Goal: Transaction & Acquisition: Purchase product/service

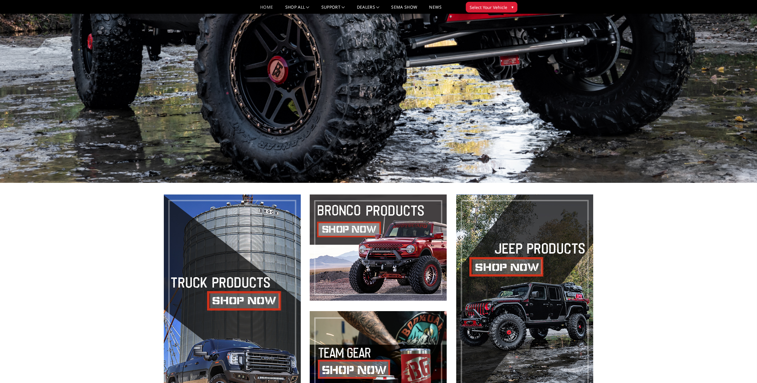
scroll to position [298, 0]
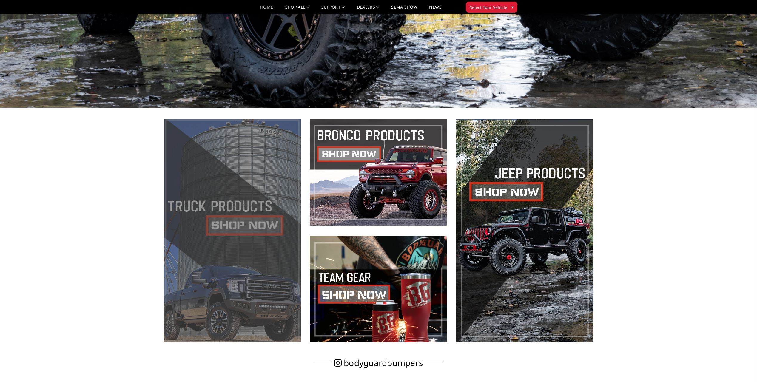
click at [251, 229] on span at bounding box center [232, 230] width 137 height 223
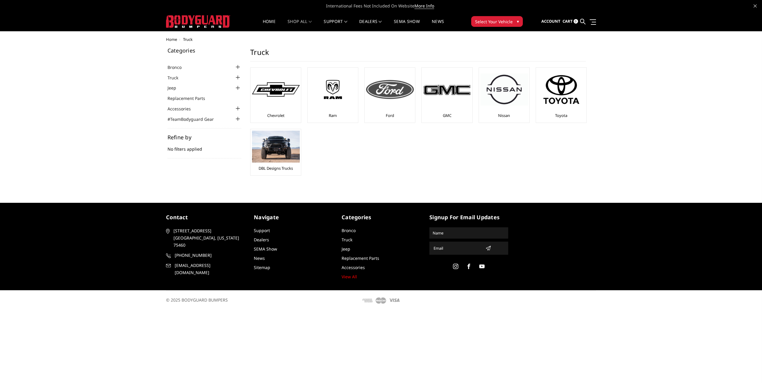
click at [385, 112] on div "Ford" at bounding box center [389, 95] width 47 height 52
click at [389, 92] on img at bounding box center [390, 89] width 48 height 19
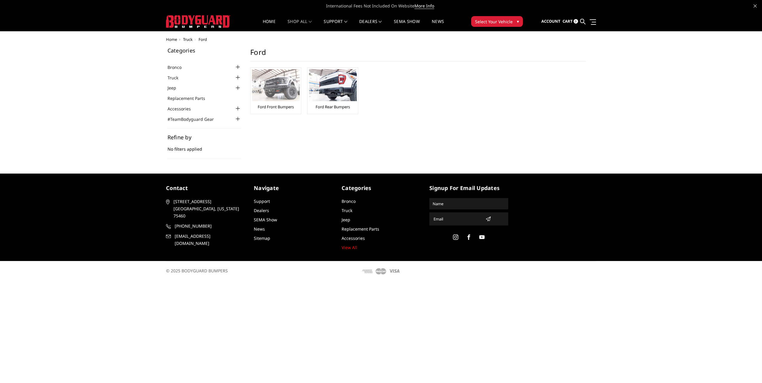
click at [276, 85] on img at bounding box center [276, 85] width 48 height 32
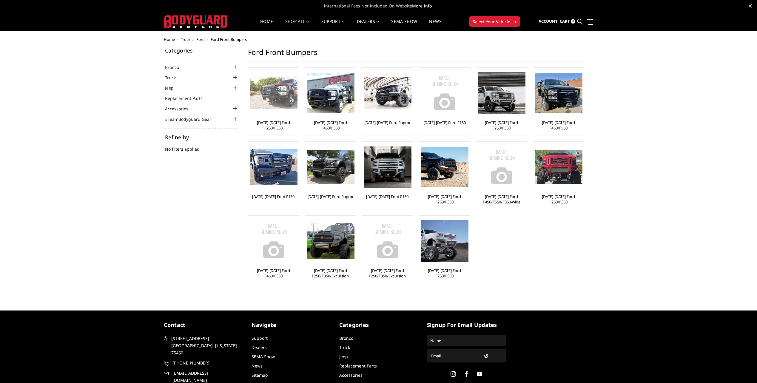
click at [278, 99] on img at bounding box center [274, 93] width 48 height 32
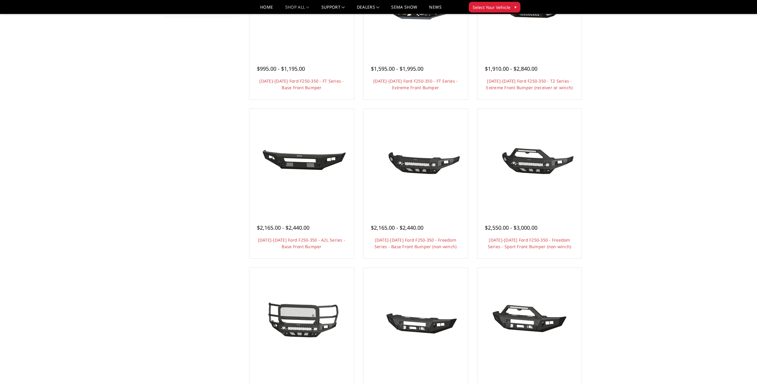
scroll to position [179, 0]
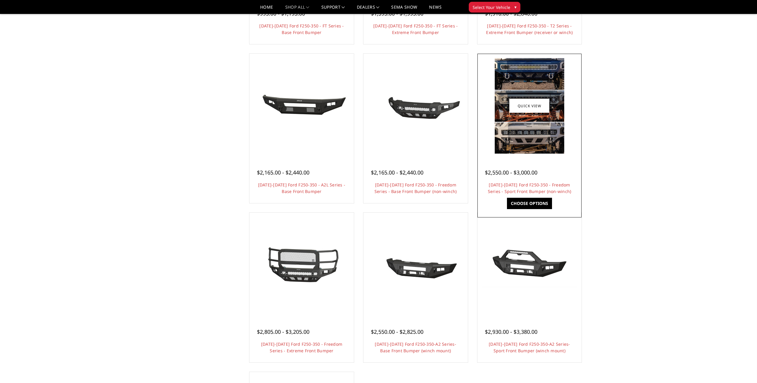
click at [554, 131] on img at bounding box center [530, 106] width 70 height 96
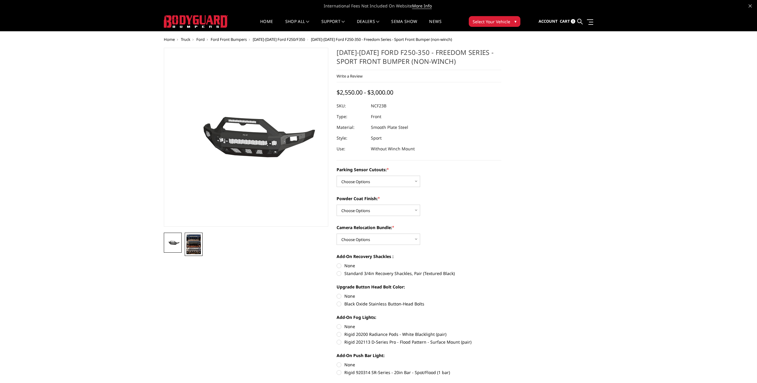
click at [198, 248] on img at bounding box center [194, 245] width 14 height 20
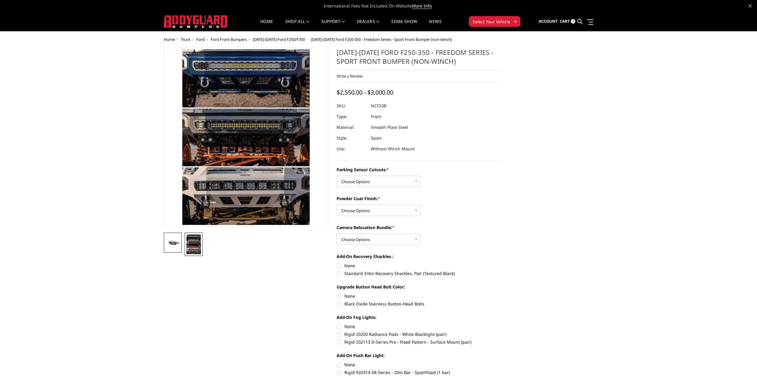
click at [178, 242] on img at bounding box center [173, 243] width 14 height 7
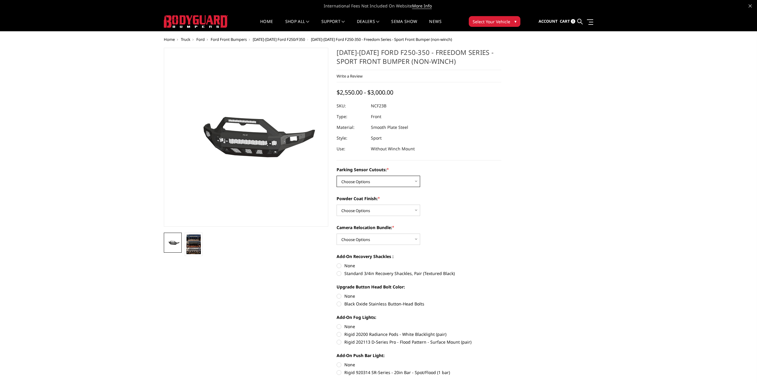
click at [393, 182] on select "Choose Options No - Without Parking Sensor Cutouts Yes - With Parking Sensor Cu…" at bounding box center [379, 181] width 84 height 11
select select "2571"
click at [337, 176] on select "Choose Options No - Without Parking Sensor Cutouts Yes - With Parking Sensor Cu…" at bounding box center [379, 181] width 84 height 11
click at [382, 210] on select "Choose Options Bare Metal Textured Black Powder Coat" at bounding box center [379, 210] width 84 height 11
select select "2573"
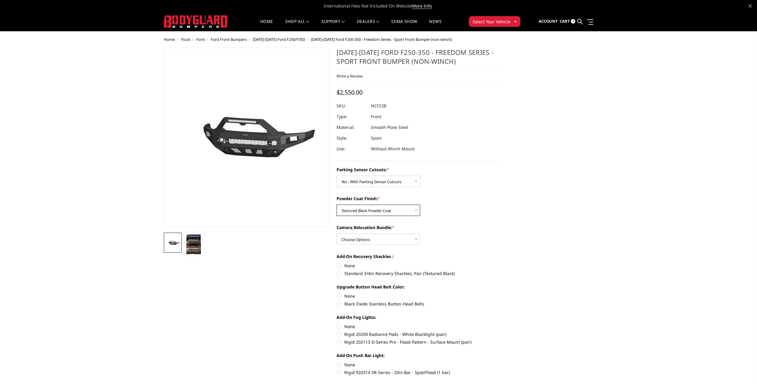
click at [337, 205] on select "Choose Options Bare Metal Textured Black Powder Coat" at bounding box center [379, 210] width 84 height 11
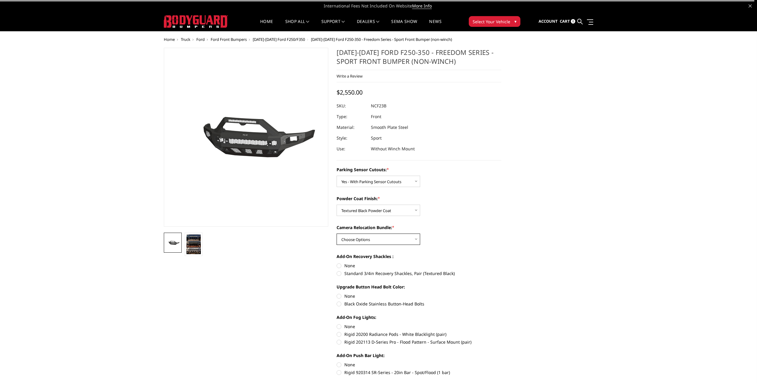
click at [369, 242] on select "Choose Options WITH Camera Relocation Bundle WITHOUT Camera Relocation Bundle" at bounding box center [379, 239] width 84 height 11
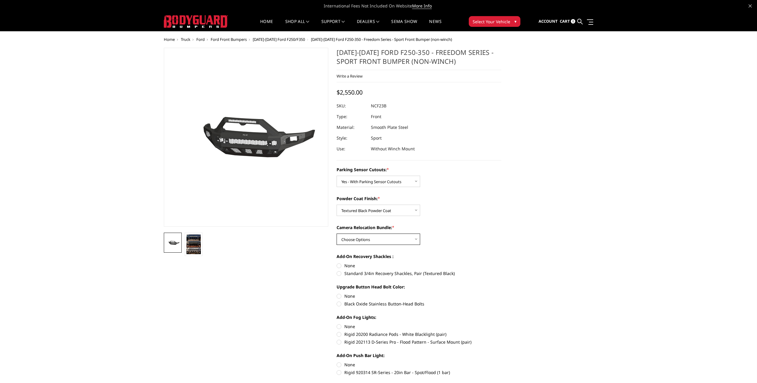
select select "2574"
click at [337, 234] on select "Choose Options WITH Camera Relocation Bundle WITHOUT Camera Relocation Bundle" at bounding box center [379, 239] width 84 height 11
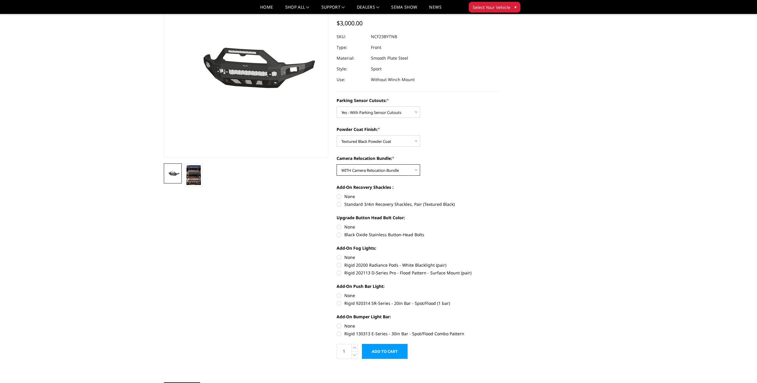
scroll to position [60, 0]
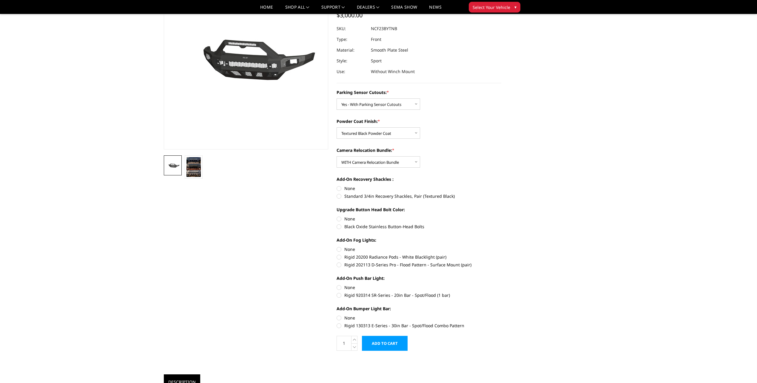
click at [339, 190] on label "None" at bounding box center [419, 188] width 165 height 6
click at [337, 186] on input "None" at bounding box center [337, 185] width 0 height 0
radio input "true"
click at [340, 228] on label "Black Oxide Stainless Button-Head Bolts" at bounding box center [419, 227] width 165 height 6
click at [501, 216] on input "Black Oxide Stainless Button-Head Bolts" at bounding box center [501, 216] width 0 height 0
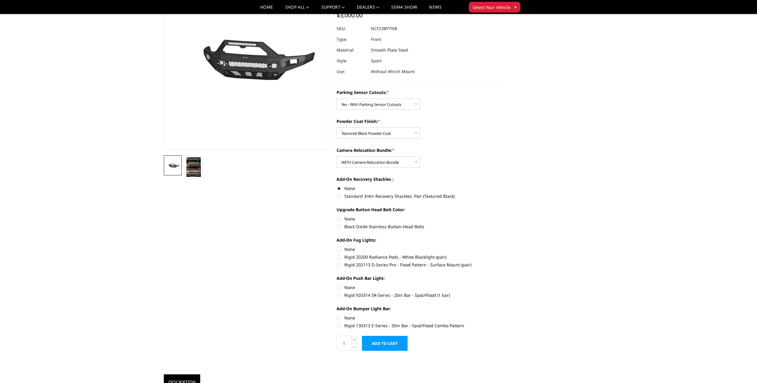
radio input "true"
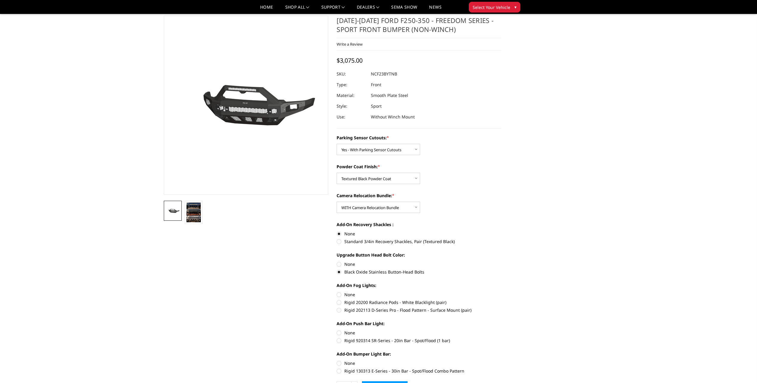
scroll to position [0, 0]
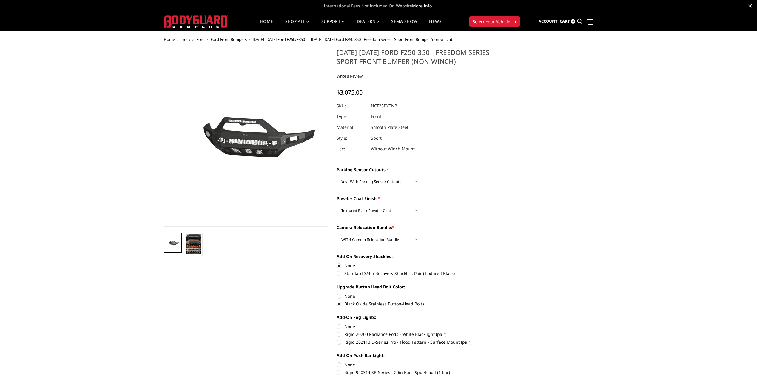
click at [337, 296] on label "None" at bounding box center [419, 296] width 165 height 6
click at [337, 293] on input "None" at bounding box center [337, 293] width 0 height 0
radio input "true"
click at [397, 242] on select "Choose Options WITH Camera Relocation Bundle WITHOUT Camera Relocation Bundle" at bounding box center [379, 239] width 84 height 11
select select "2575"
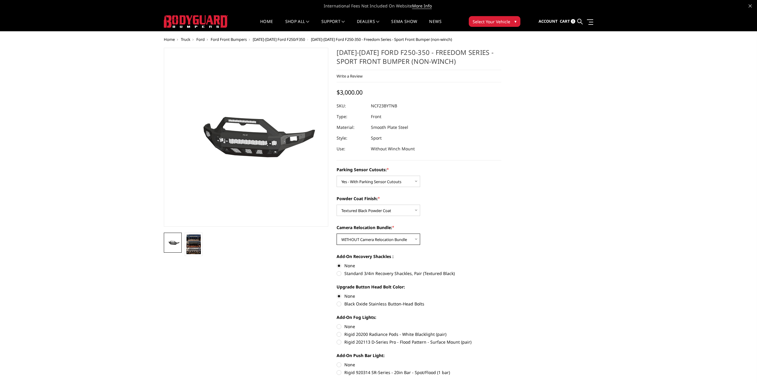
click at [337, 234] on select "Choose Options WITH Camera Relocation Bundle WITHOUT Camera Relocation Bundle" at bounding box center [379, 239] width 84 height 11
click at [400, 214] on select "Choose Options Bare Metal Textured Black Powder Coat" at bounding box center [379, 210] width 84 height 11
select select "2572"
click at [337, 205] on select "Choose Options Bare Metal Textured Black Powder Coat" at bounding box center [379, 210] width 84 height 11
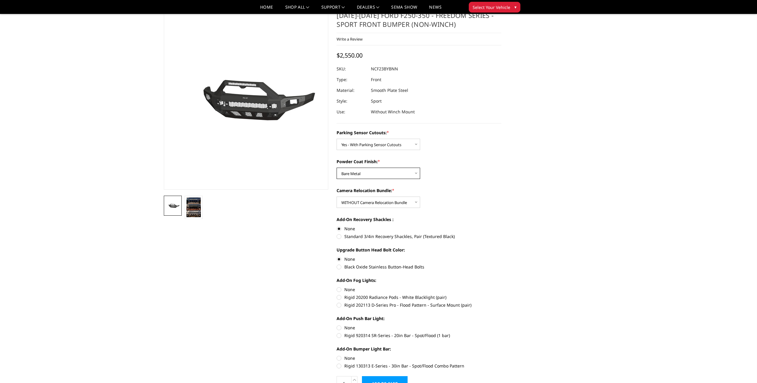
scroll to position [30, 0]
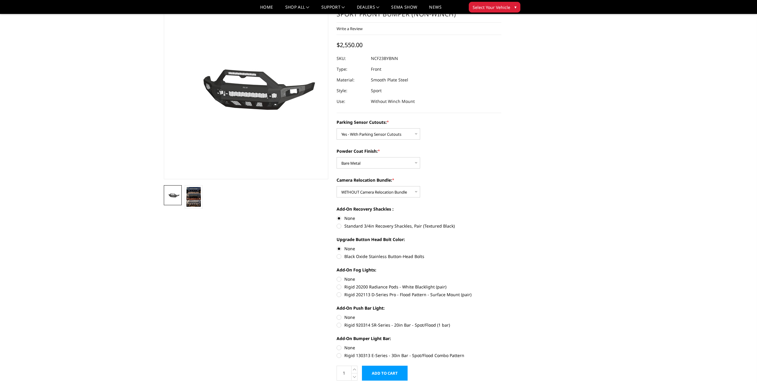
click at [341, 294] on label "Rigid 202113 D-Series Pro - Flood Pattern - Surface Mount (pair)" at bounding box center [419, 295] width 165 height 6
click at [501, 284] on input "Rigid 202113 D-Series Pro - Flood Pattern - Surface Mount (pair)" at bounding box center [501, 284] width 0 height 0
radio input "true"
click at [340, 324] on label "Rigid 920314 SR-Series - 20in Bar - Spot/Flood (1 bar)" at bounding box center [419, 325] width 165 height 6
click at [501, 315] on input "Rigid 920314 SR-Series - 20in Bar - Spot/Flood (1 bar)" at bounding box center [501, 314] width 0 height 0
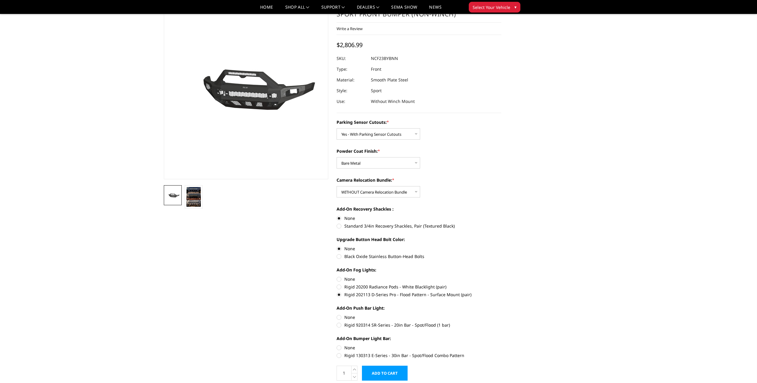
radio input "true"
click at [340, 356] on label "Rigid 130313 E-Series - 30in Bar - Spot/Flood Combo Pattern" at bounding box center [419, 355] width 165 height 6
click at [501, 345] on input "Rigid 130313 E-Series - 30in Bar - Spot/Flood Combo Pattern" at bounding box center [501, 345] width 0 height 0
radio input "true"
click at [338, 227] on label "Standard 3/4in Recovery Shackles, Pair (Textured Black)" at bounding box center [419, 226] width 165 height 6
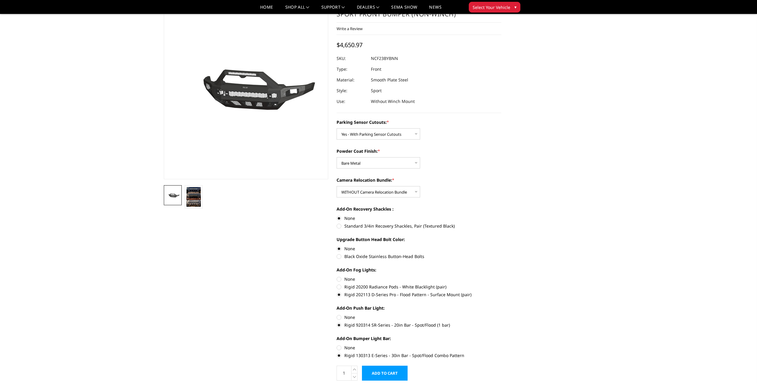
click at [501, 215] on input "Standard 3/4in Recovery Shackles, Pair (Textured Black)" at bounding box center [501, 215] width 0 height 0
radio input "true"
click at [340, 256] on label "Black Oxide Stainless Button-Head Bolts" at bounding box center [419, 256] width 165 height 6
click at [501, 246] on input "Black Oxide Stainless Button-Head Bolts" at bounding box center [501, 246] width 0 height 0
radio input "true"
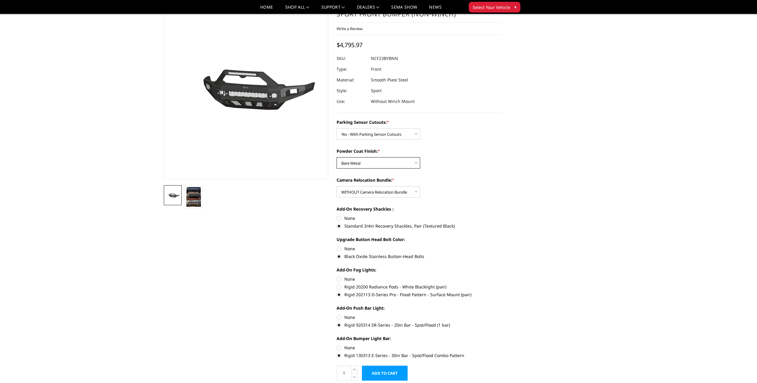
click at [383, 160] on select "Choose Options Bare Metal Textured Black Powder Coat" at bounding box center [379, 162] width 84 height 11
select select "2573"
click at [337, 157] on select "Choose Options Bare Metal Textured Black Powder Coat" at bounding box center [379, 162] width 84 height 11
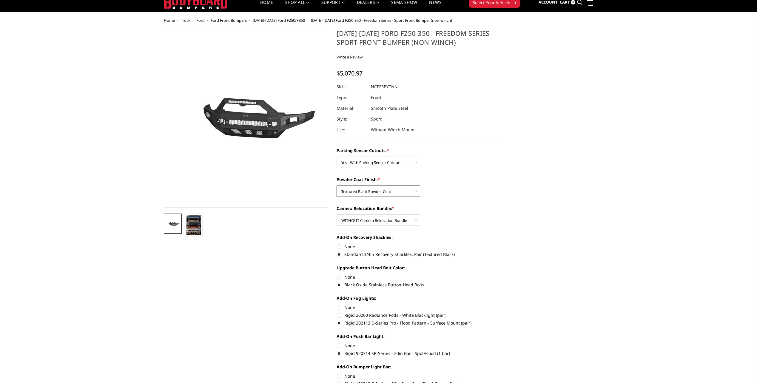
scroll to position [0, 0]
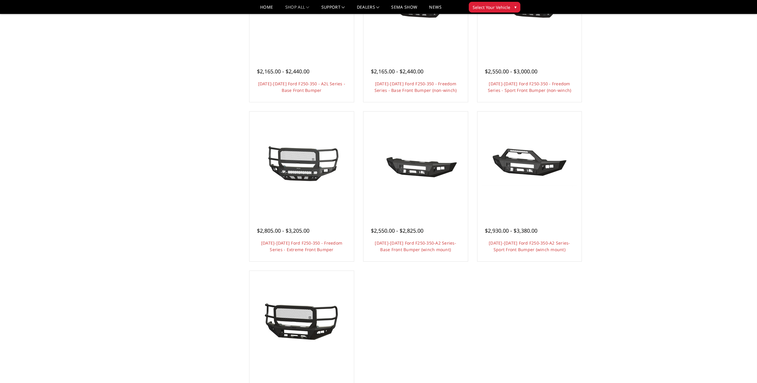
scroll to position [358, 0]
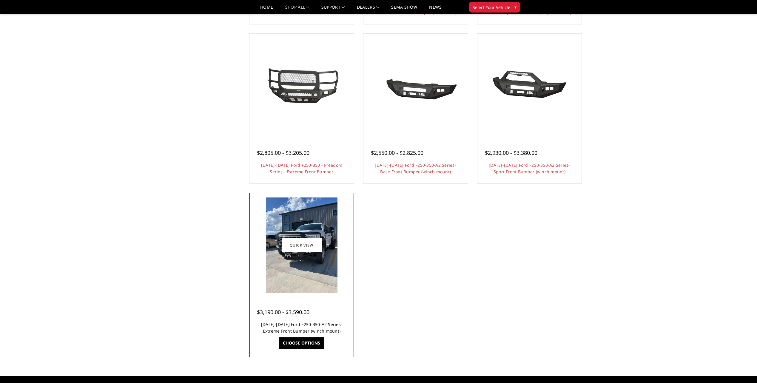
click at [320, 325] on link "[DATE]-[DATE] Ford F250-350-A2 Series-Extreme Front Bumper (winch mount)" at bounding box center [301, 328] width 81 height 12
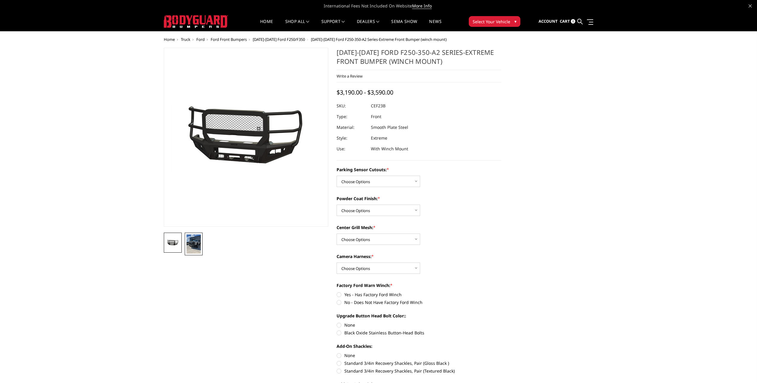
click at [199, 243] on img at bounding box center [194, 244] width 14 height 19
